Goal: Task Accomplishment & Management: Manage account settings

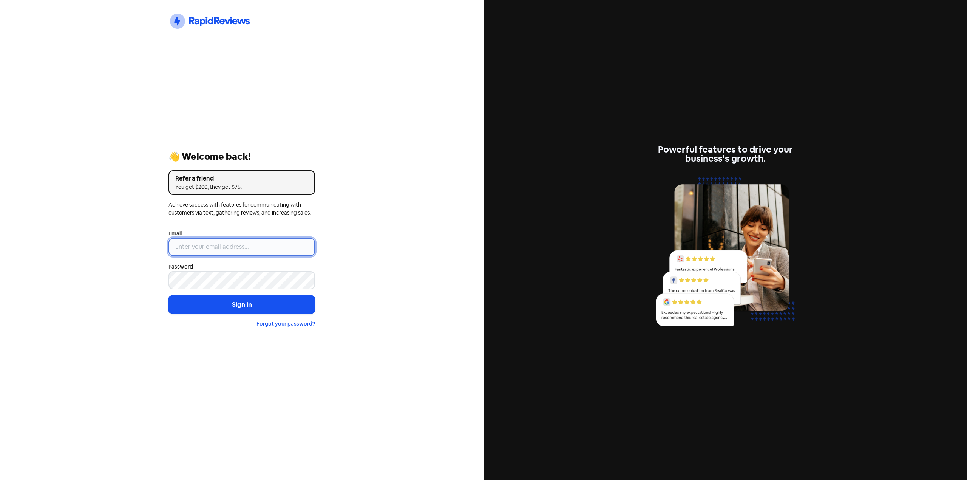
type input "[EMAIL_ADDRESS][DOMAIN_NAME]"
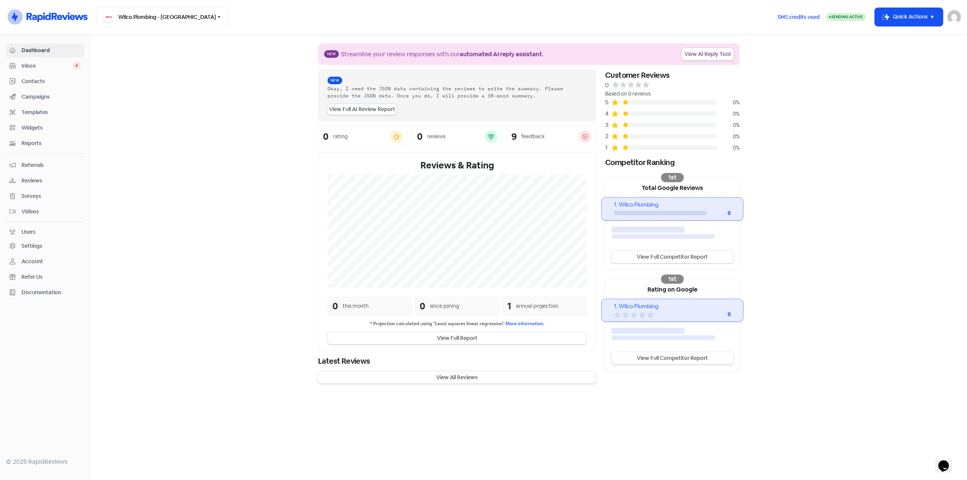
click at [40, 101] on div "Campaigns" at bounding box center [44, 97] width 71 height 9
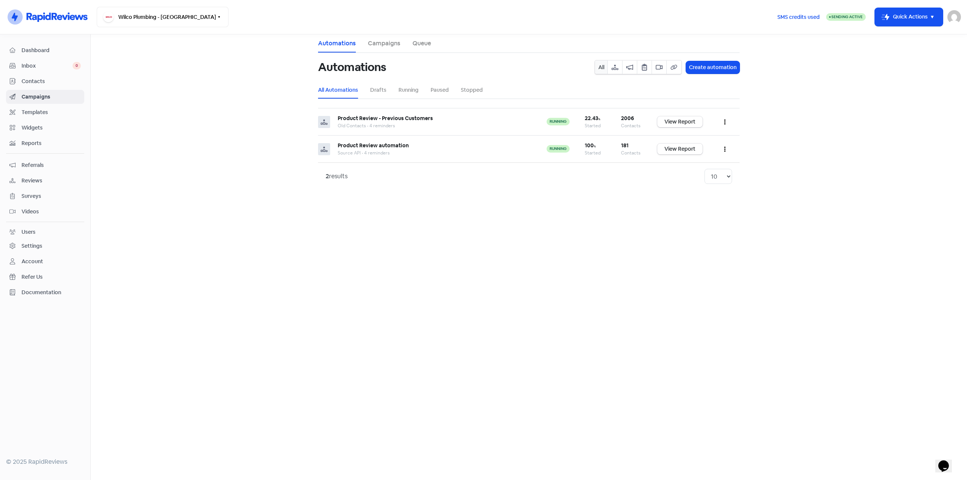
click at [40, 83] on span "Contacts" at bounding box center [51, 81] width 59 height 8
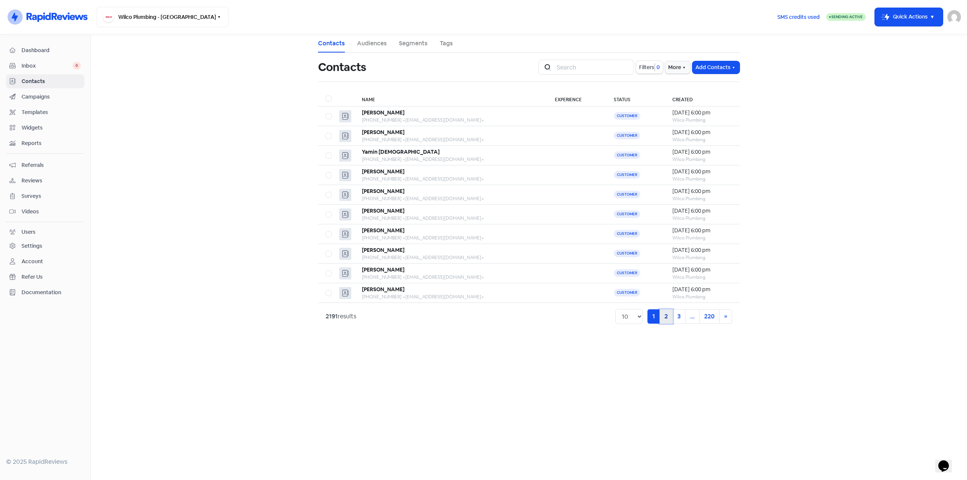
click at [668, 317] on link "2" at bounding box center [666, 316] width 13 height 14
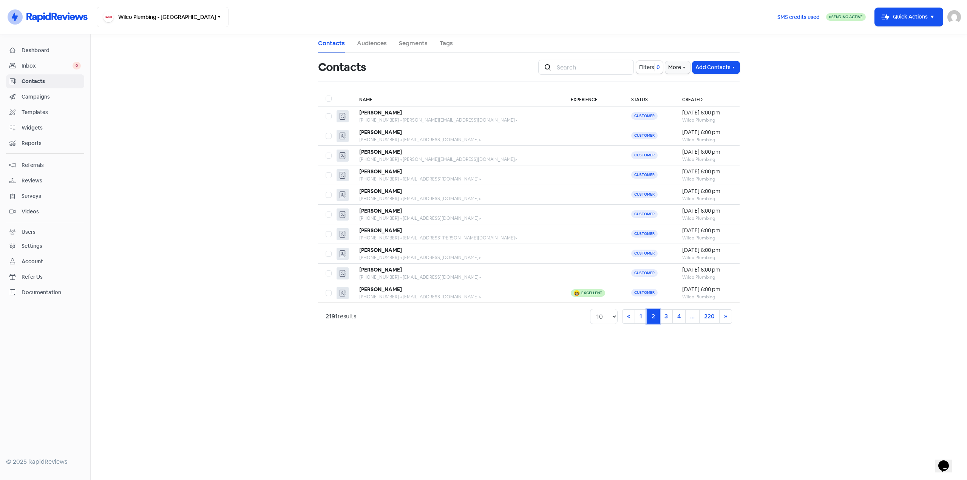
click at [648, 317] on link "2 (current)" at bounding box center [653, 316] width 13 height 14
click at [645, 316] on link "1" at bounding box center [641, 316] width 12 height 14
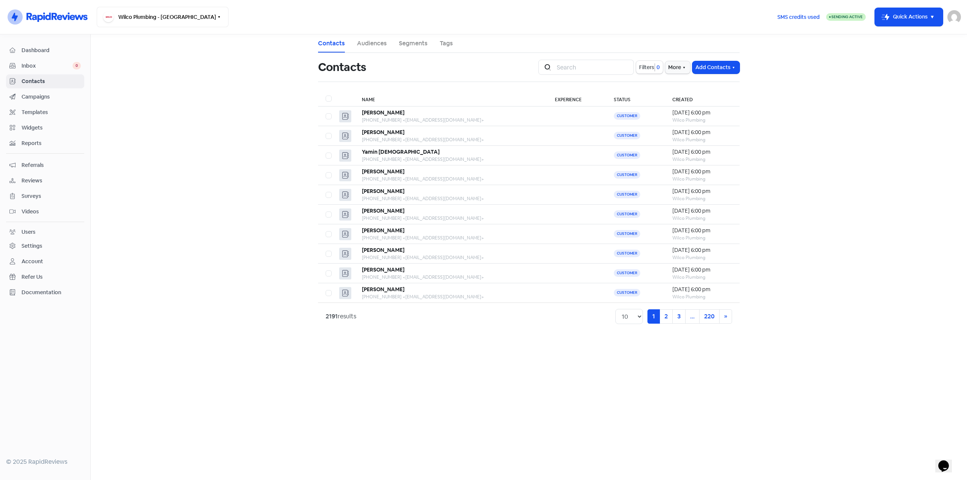
click at [568, 356] on main "Contacts Audiences Segments Tags Contacts Icon For Search Filters 0 More Add Co…" at bounding box center [529, 257] width 877 height 446
click at [462, 118] on div "[PHONE_NUMBER] <[EMAIL_ADDRESS][DOMAIN_NAME]>" at bounding box center [451, 120] width 178 height 7
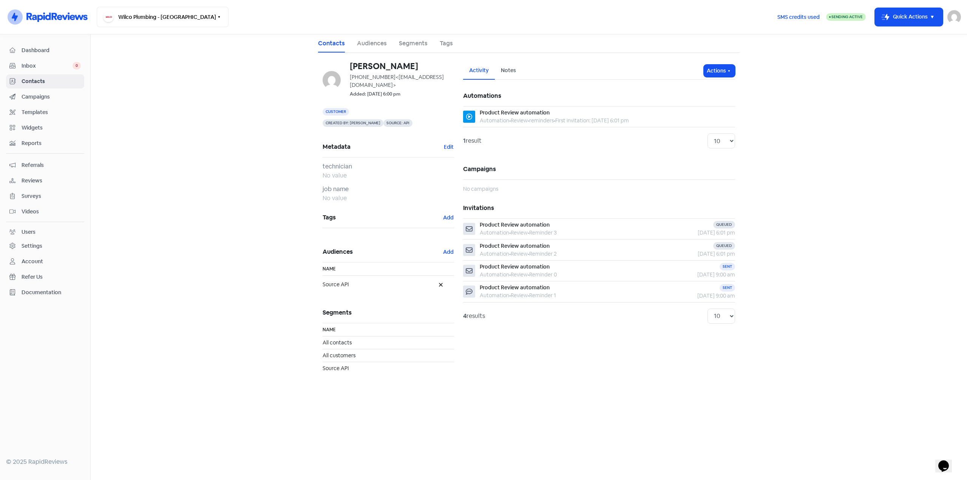
drag, startPoint x: 299, startPoint y: 286, endPoint x: 311, endPoint y: 287, distance: 11.7
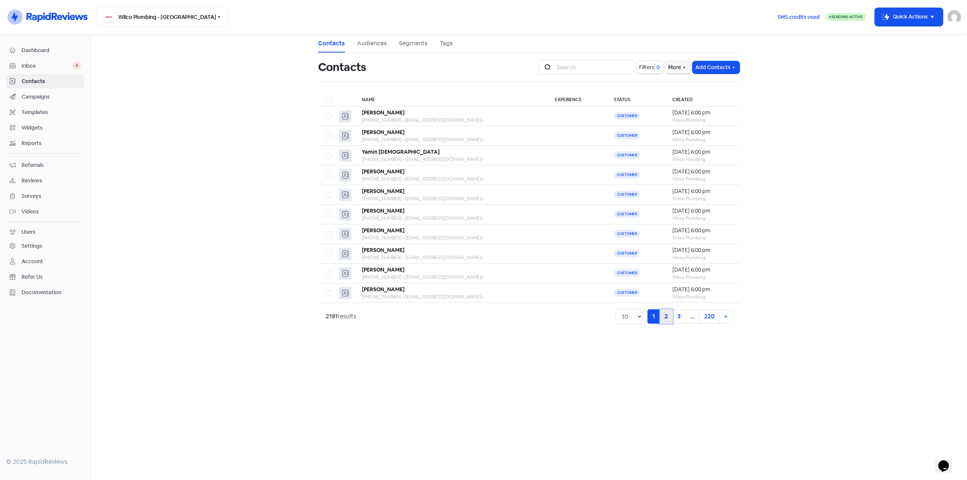
click at [665, 314] on link "2" at bounding box center [666, 316] width 13 height 14
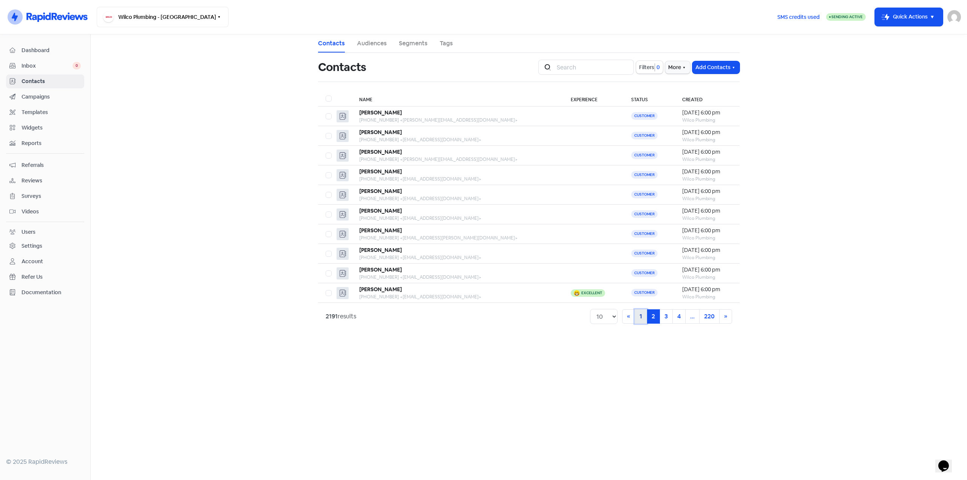
click at [642, 316] on link "1" at bounding box center [641, 316] width 12 height 14
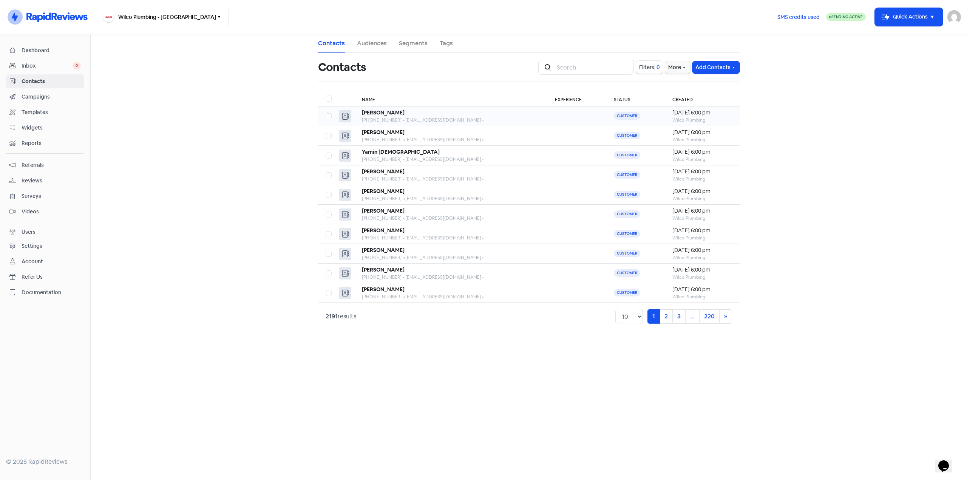
click at [447, 121] on div "[PHONE_NUMBER] <[EMAIL_ADDRESS][DOMAIN_NAME]>" at bounding box center [451, 120] width 178 height 7
